Goal: Find contact information: Find contact information

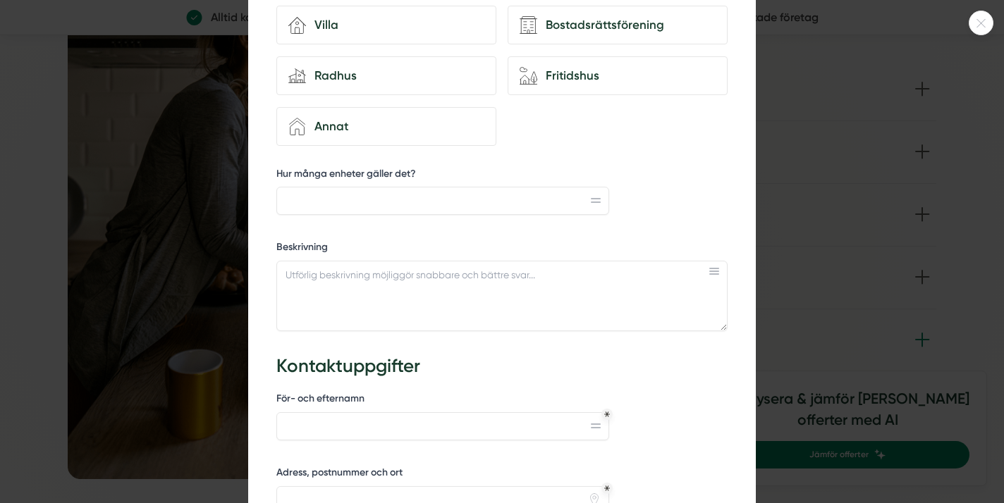
scroll to position [389, 0]
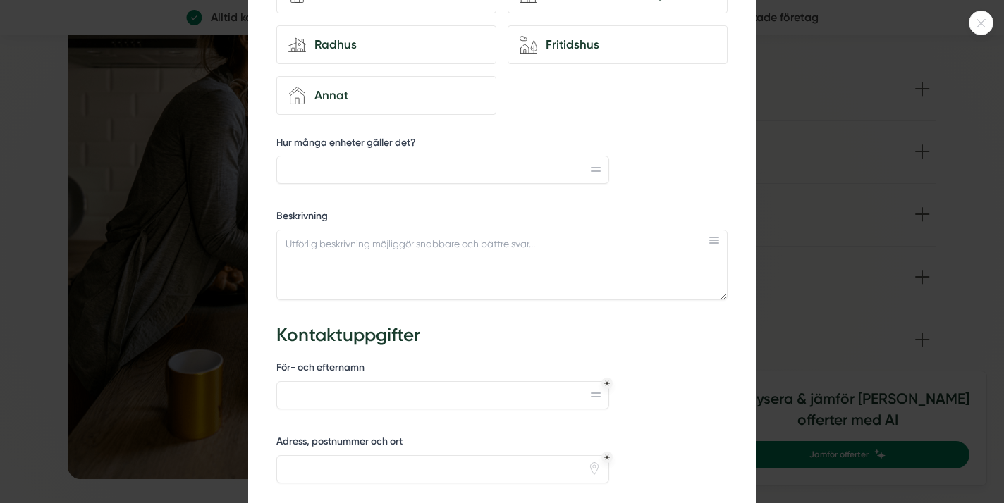
click at [989, 25] on icon at bounding box center [981, 23] width 23 height 8
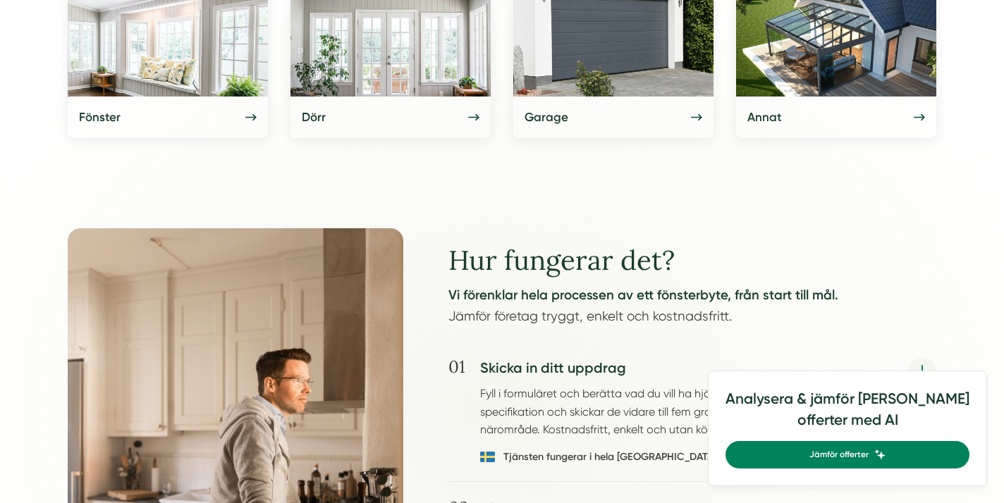
scroll to position [0, 0]
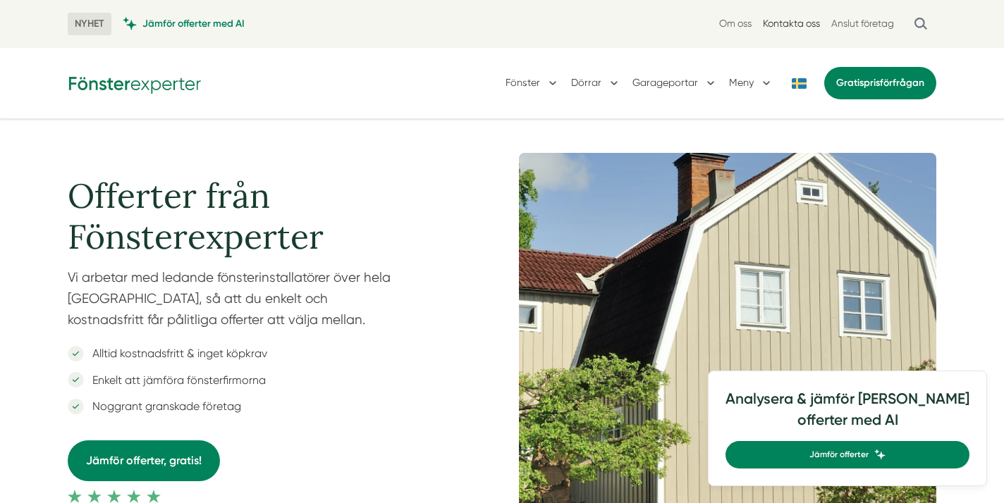
click at [795, 24] on link "Kontakta oss" at bounding box center [791, 23] width 57 height 13
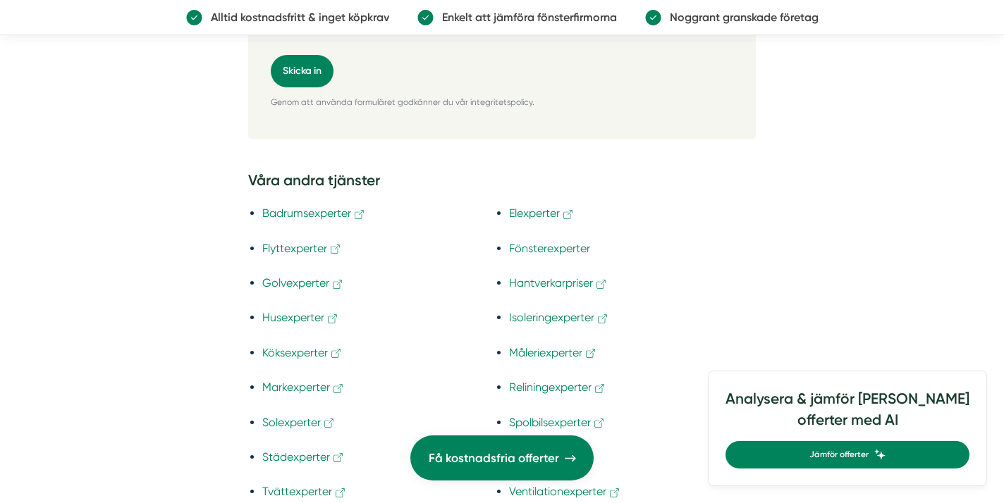
scroll to position [3274, 0]
